Goal: Information Seeking & Learning: Learn about a topic

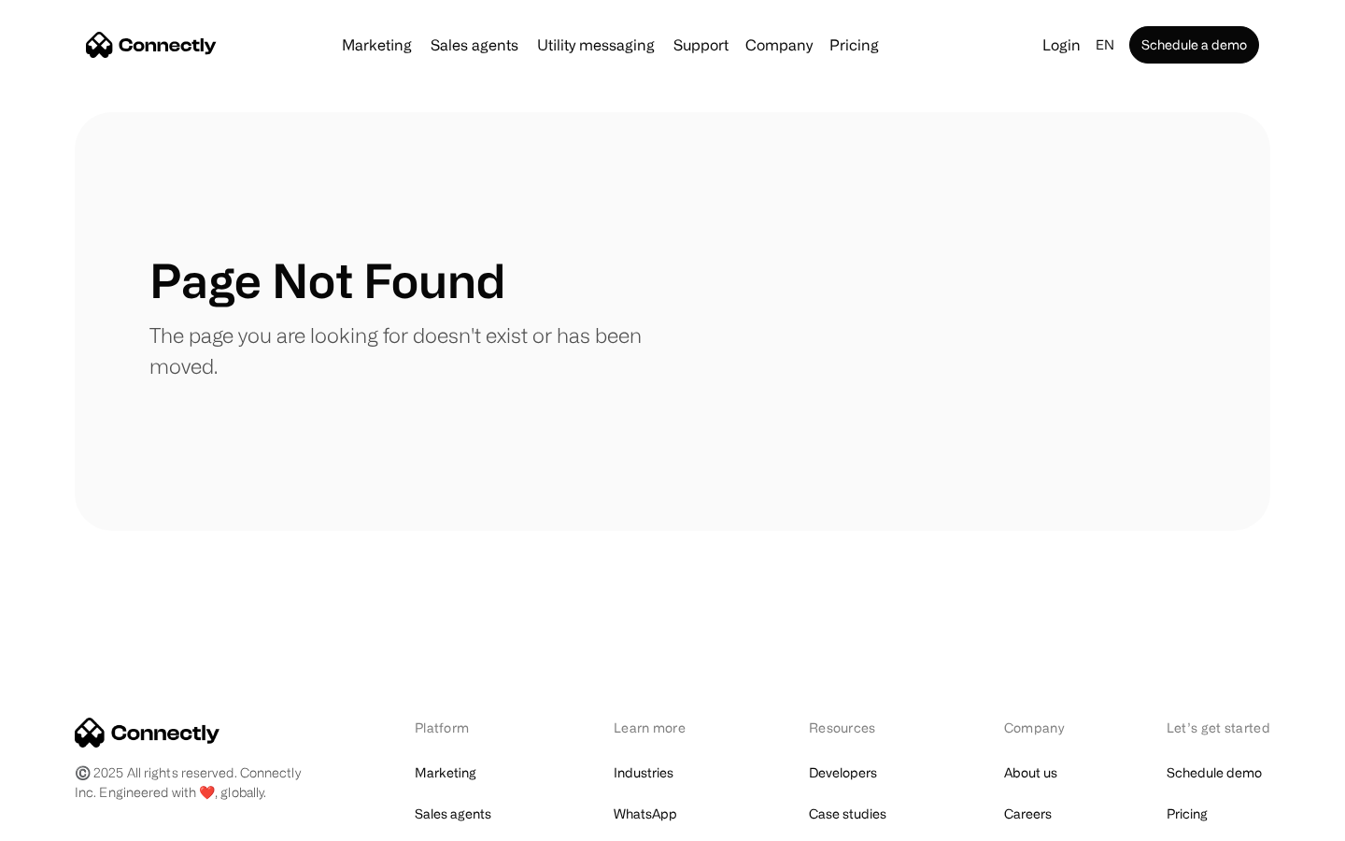
scroll to position [341, 0]
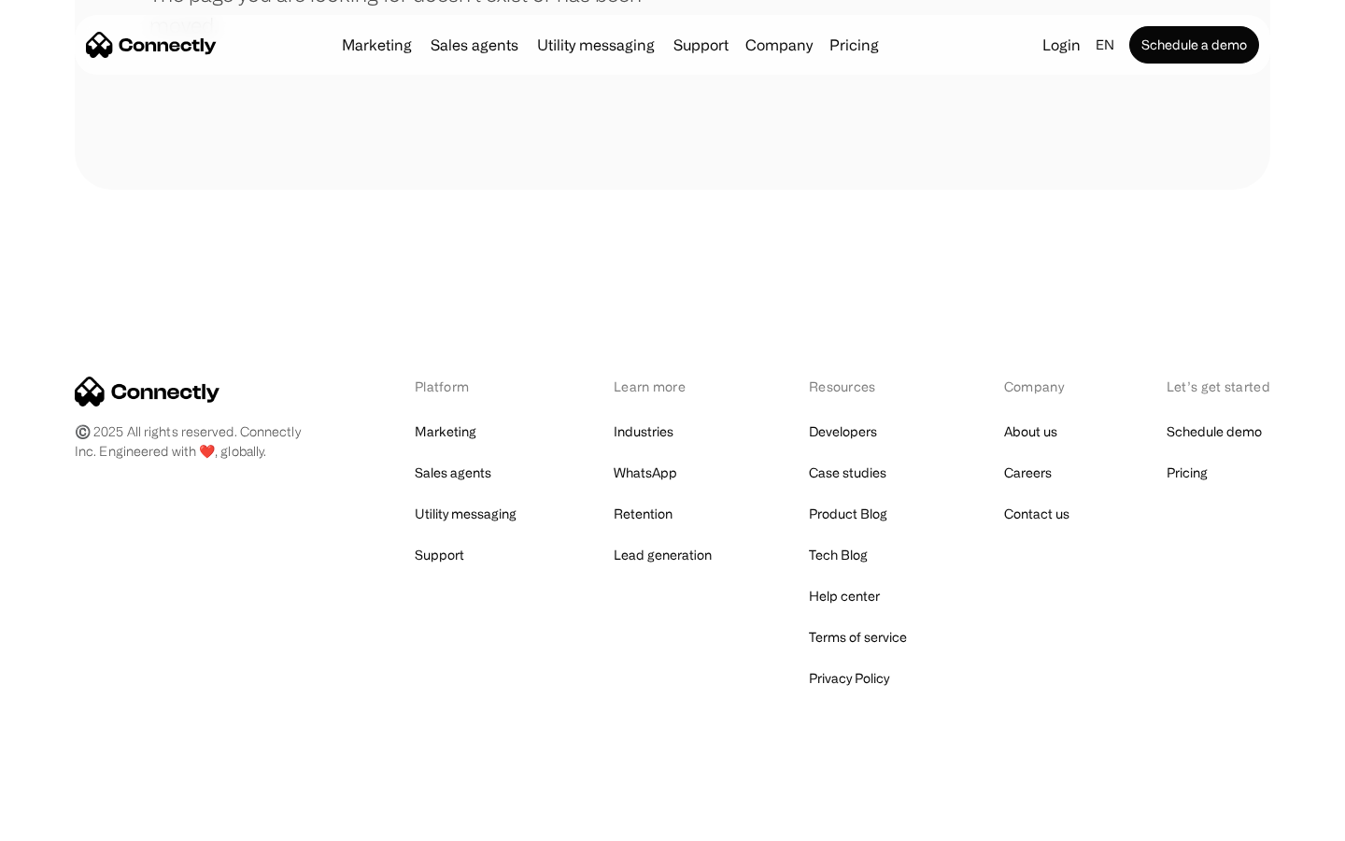
scroll to position [341, 0]
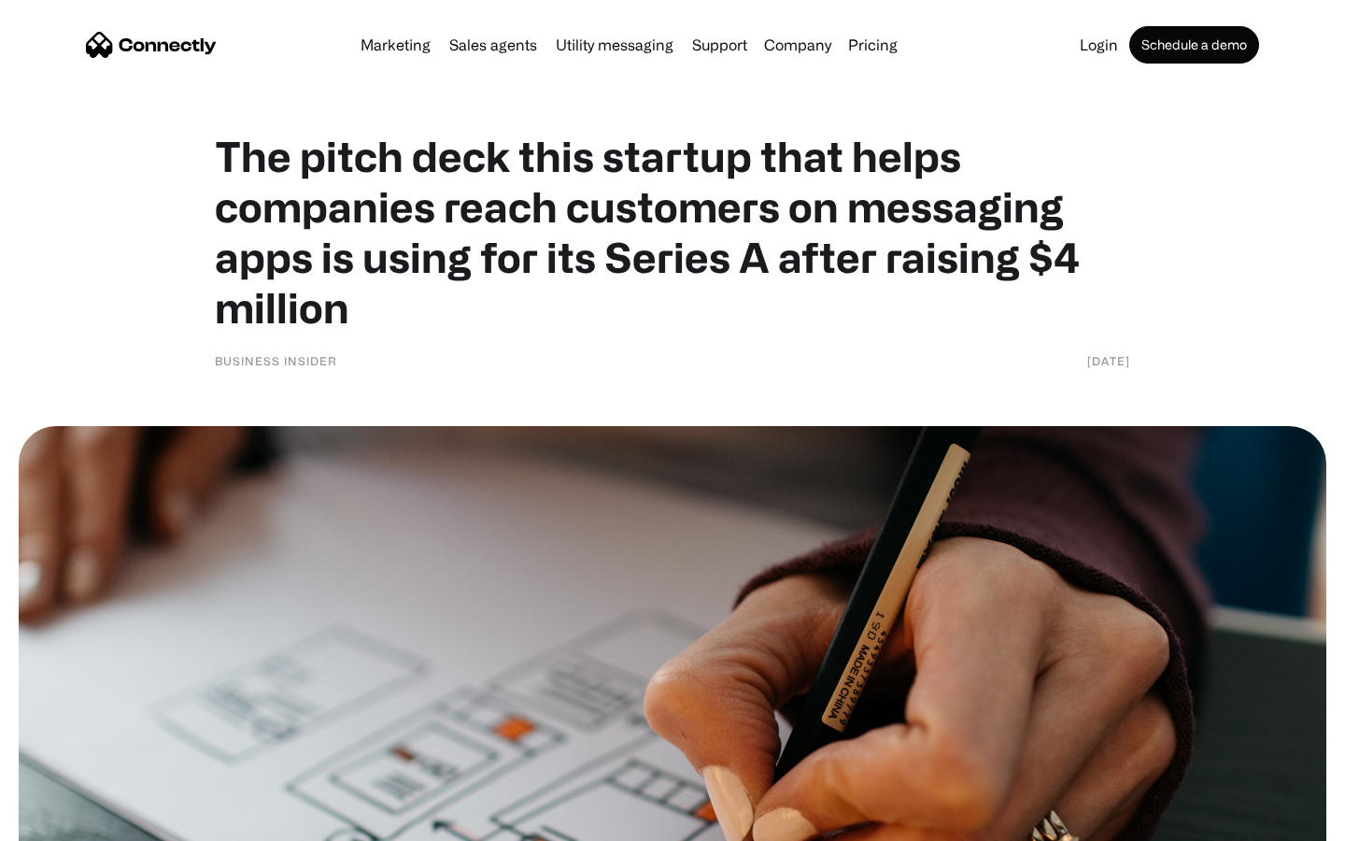
scroll to position [8098, 0]
